Goal: Find specific page/section: Find specific page/section

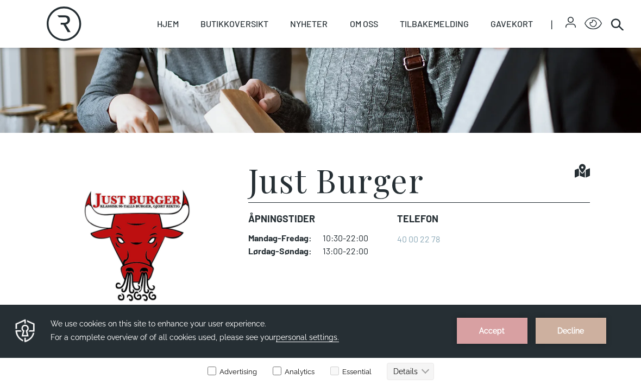
scroll to position [152, 0]
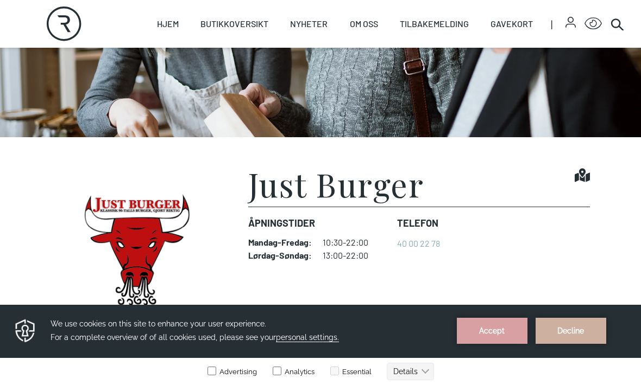
click at [581, 181] on icon at bounding box center [581, 176] width 15 height 14
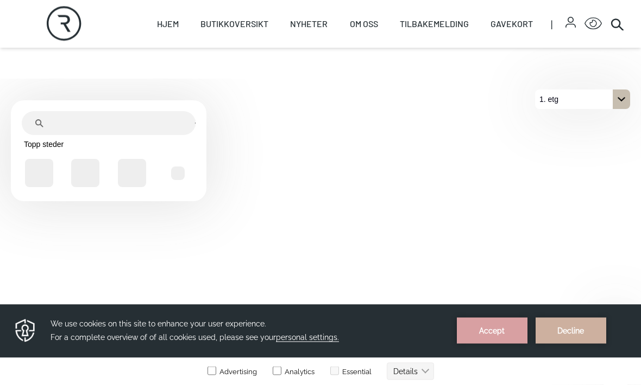
scroll to position [341, 0]
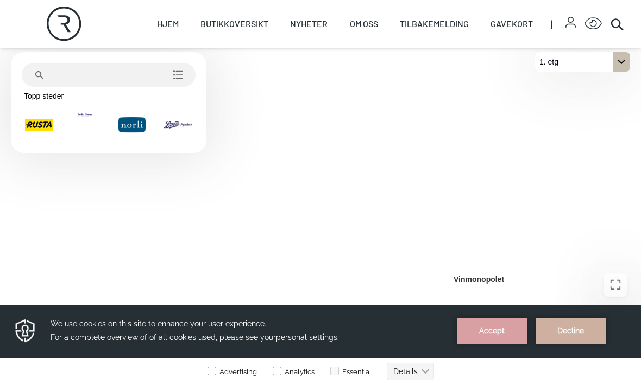
click at [626, 72] on div "På 1. etg. Klikk for å velge en annen etasje." at bounding box center [620, 62] width 17 height 20
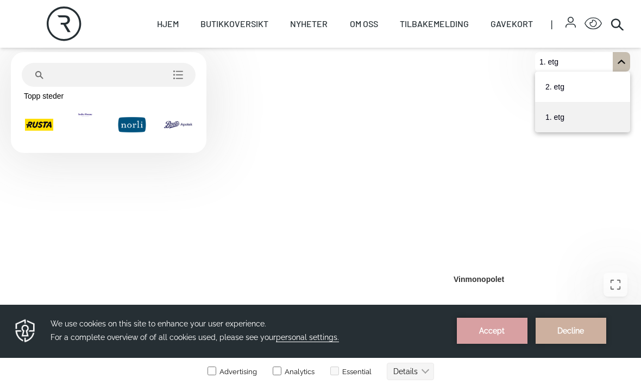
scroll to position [0, 0]
click at [617, 132] on button "1. etg" at bounding box center [582, 117] width 95 height 30
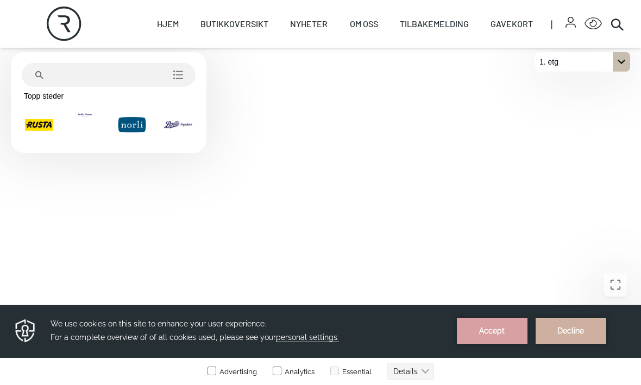
click at [623, 66] on icon "På 1. etg. Klikk for å velge en annen etasje." at bounding box center [621, 62] width 9 height 9
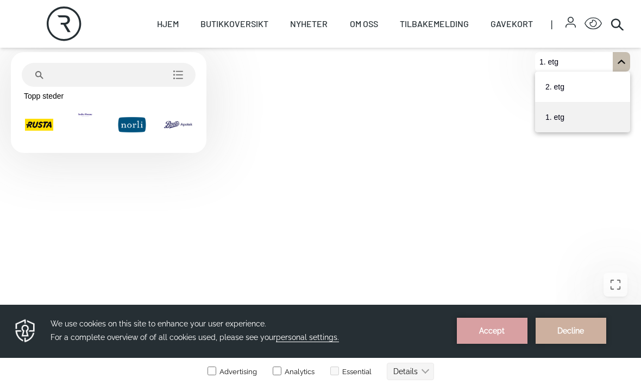
click at [565, 28] on icon "button" at bounding box center [570, 22] width 10 height 11
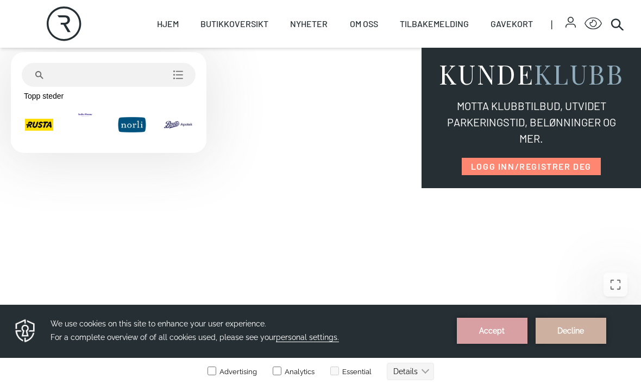
click at [585, 29] on icon "Open Accessibility Menu" at bounding box center [593, 23] width 16 height 11
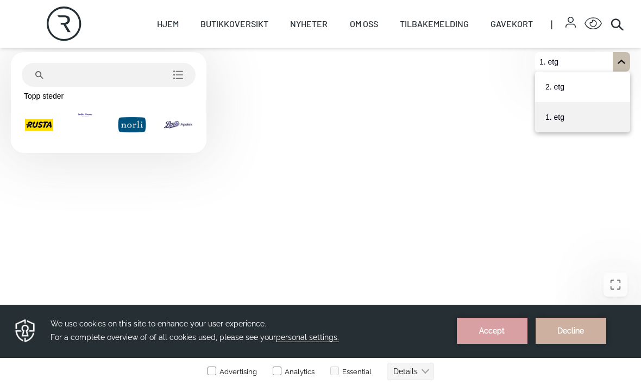
click at [620, 291] on icon "Gå inn i fullskjerm" at bounding box center [615, 285] width 12 height 12
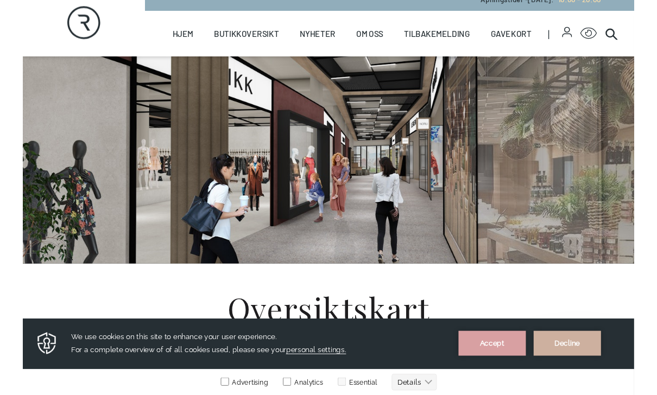
scroll to position [341, 0]
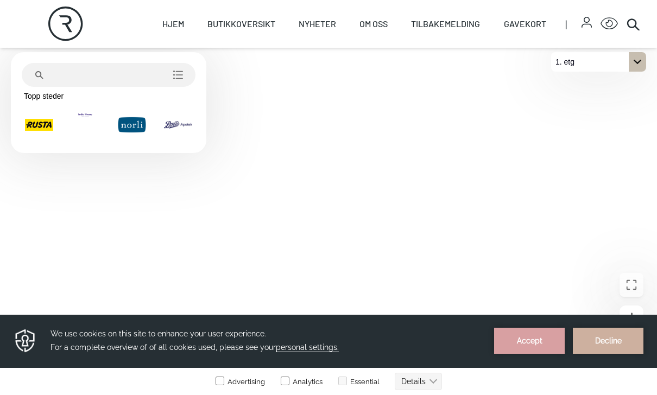
click at [0, 0] on link "Butikker" at bounding box center [0, 0] width 0 height 0
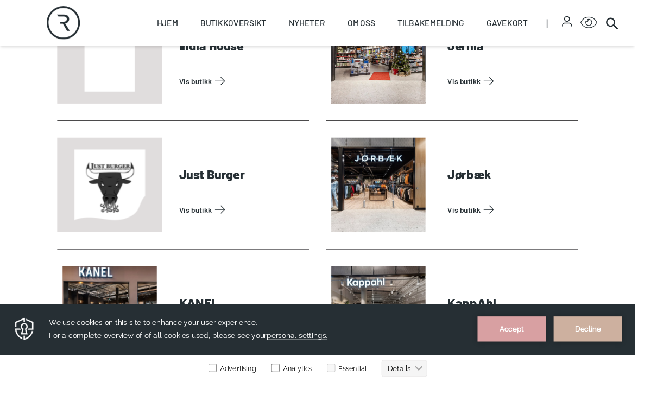
scroll to position [1157, 0]
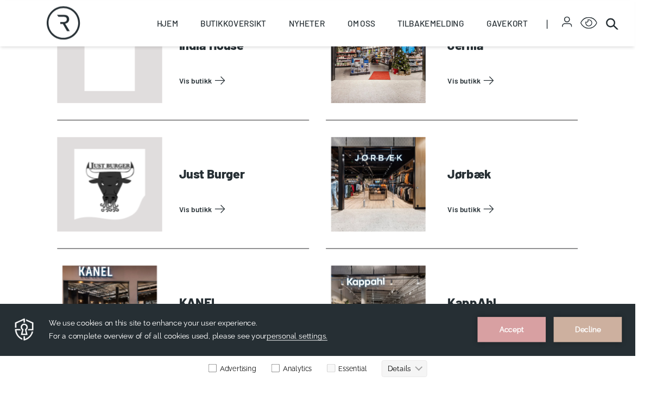
click at [233, 210] on link "Vis butikk" at bounding box center [250, 216] width 130 height 17
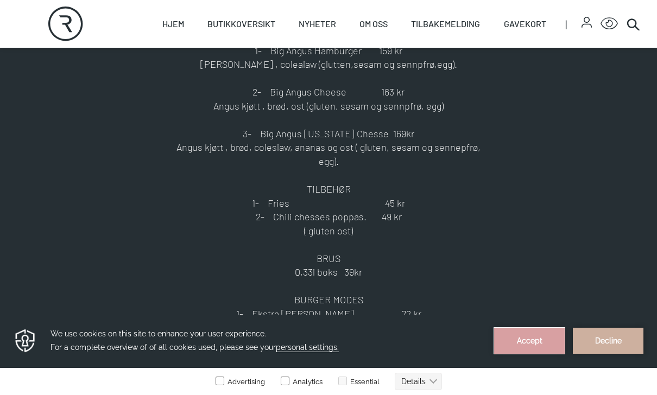
click at [525, 343] on button "Accept" at bounding box center [529, 341] width 71 height 26
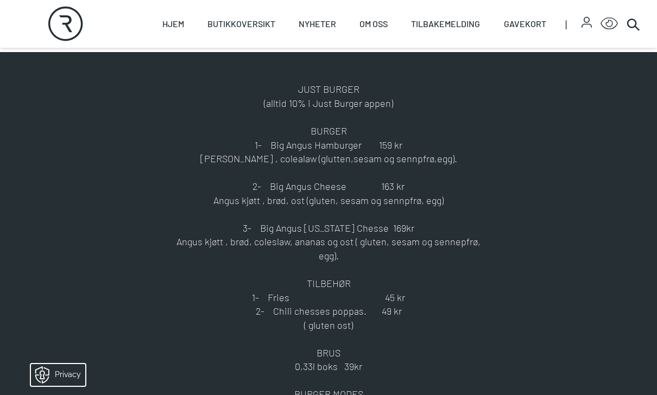
scroll to position [453, 0]
click at [342, 141] on p "1- Big Angus Hamburger 159 kr" at bounding box center [328, 145] width 330 height 14
click at [347, 146] on p "1- Big Angus Hamburger 159 kr" at bounding box center [328, 145] width 330 height 14
click at [319, 194] on p "Angus kjøtt , brød, ost (gluten, sesam og sennpfrø, egg)" at bounding box center [328, 201] width 330 height 14
click at [308, 194] on p "Angus kjøtt , brød, ost (gluten, sesam og sennpfrø, egg)" at bounding box center [328, 201] width 330 height 14
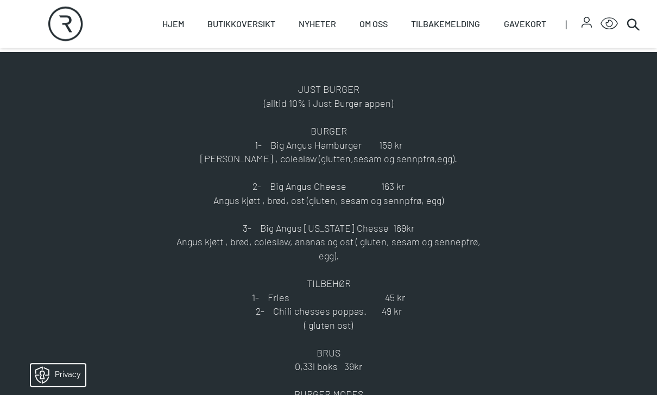
click at [312, 227] on p "3- Big Angus [US_STATE] Chesse 169kr" at bounding box center [328, 228] width 330 height 14
